Goal: Transaction & Acquisition: Purchase product/service

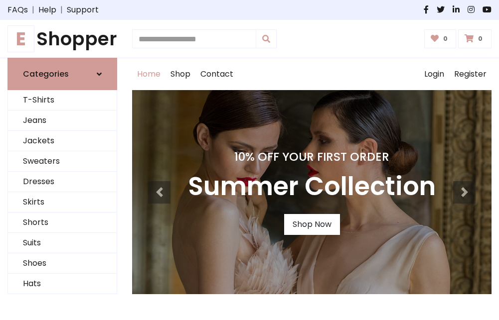
click at [249, 160] on h4 "10% Off Your First Order" at bounding box center [312, 157] width 248 height 14
click at [311, 225] on link "Shop Now" at bounding box center [312, 224] width 56 height 21
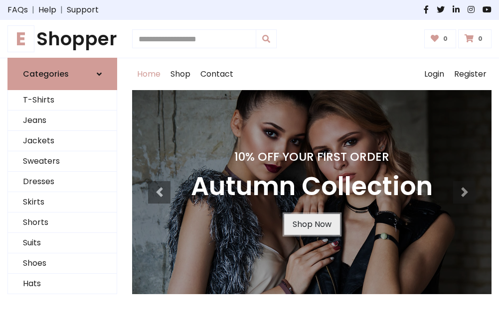
click at [311, 225] on link "Shop Now" at bounding box center [312, 224] width 56 height 21
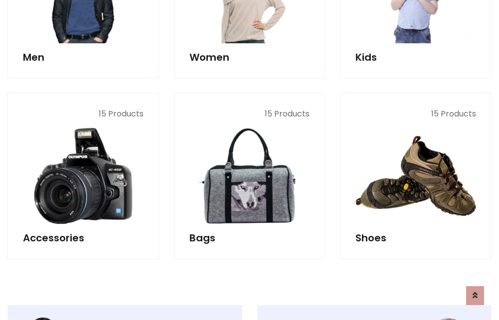
scroll to position [994, 0]
